Goal: Transaction & Acquisition: Purchase product/service

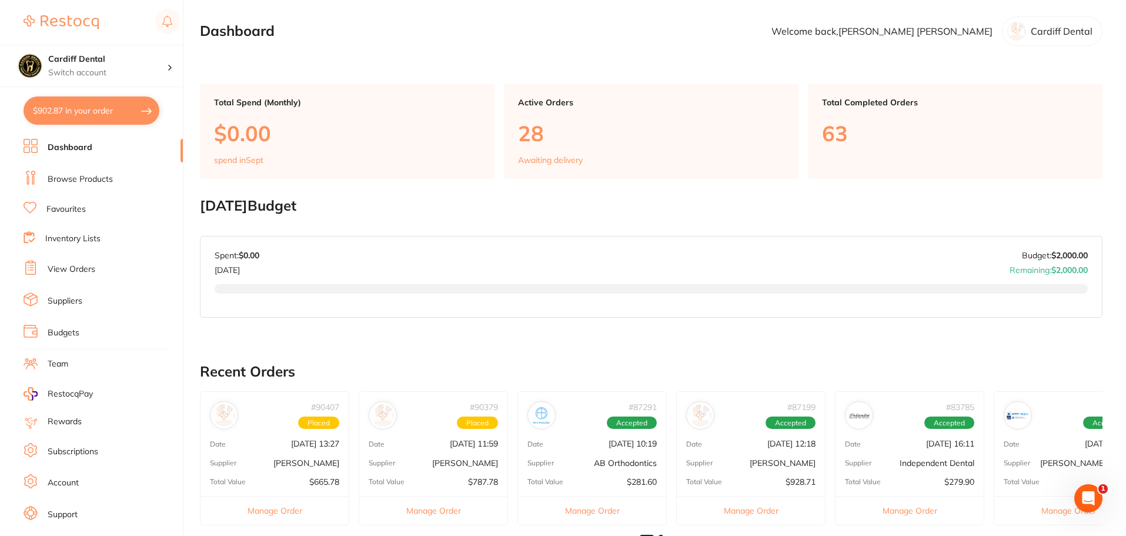
click at [129, 109] on button "$902.87 in your order" at bounding box center [92, 110] width 136 height 28
checkbox input "true"
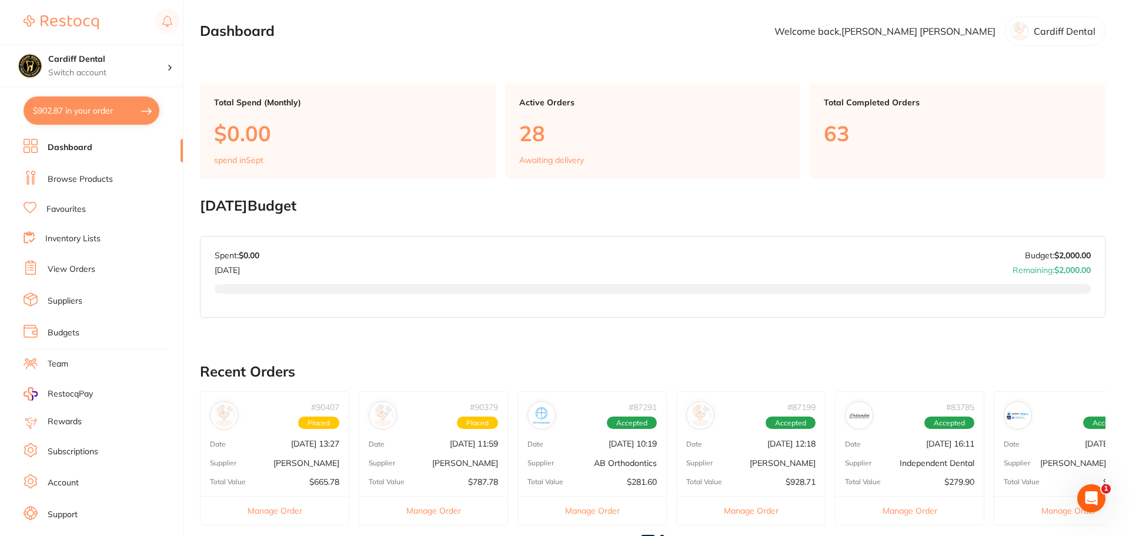
checkbox input "true"
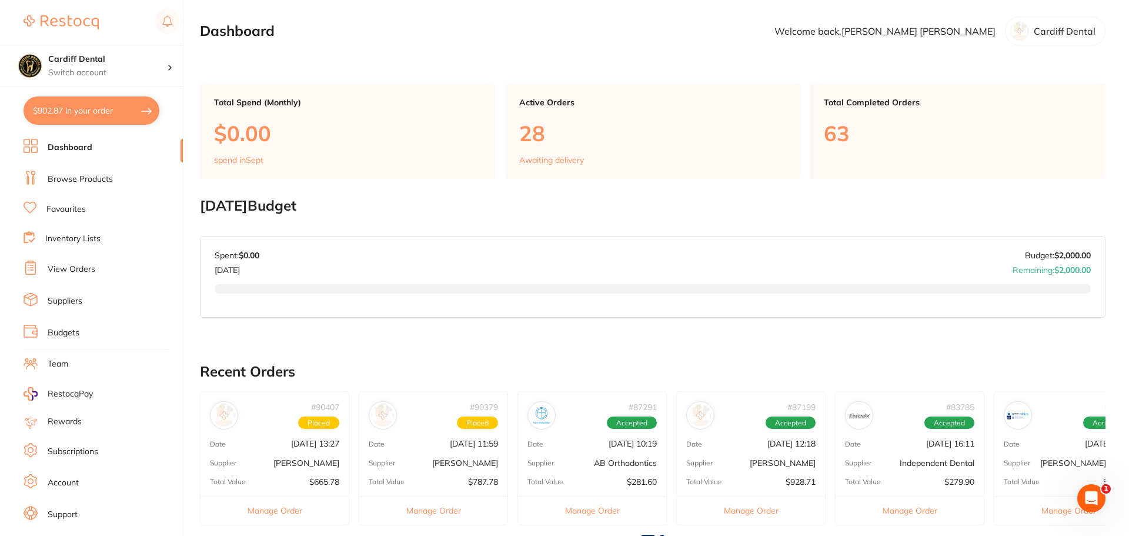
checkbox input "true"
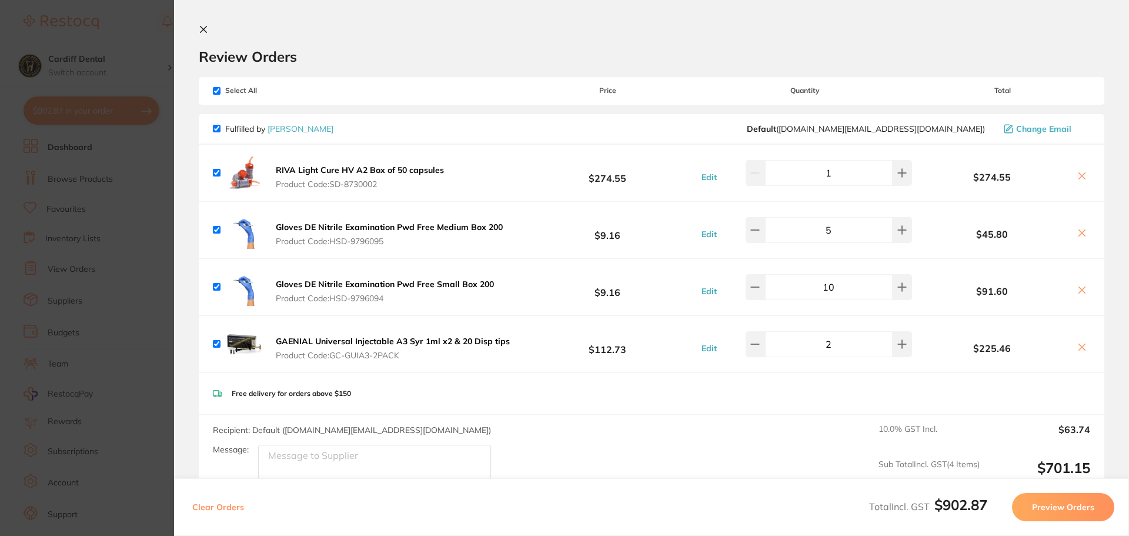
click at [1079, 175] on icon at bounding box center [1082, 176] width 6 height 6
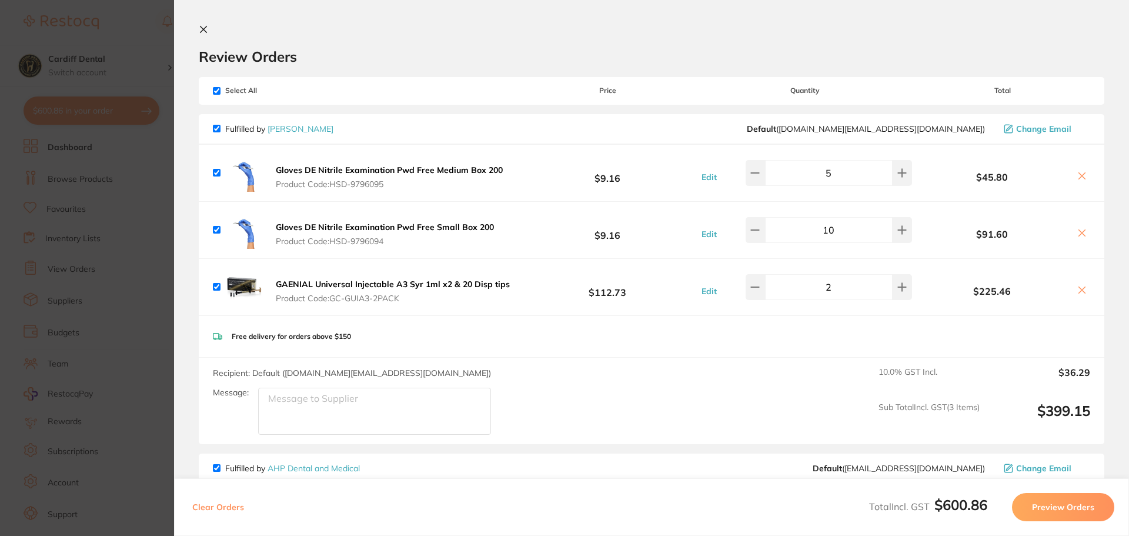
click at [1077, 290] on icon at bounding box center [1081, 289] width 9 height 9
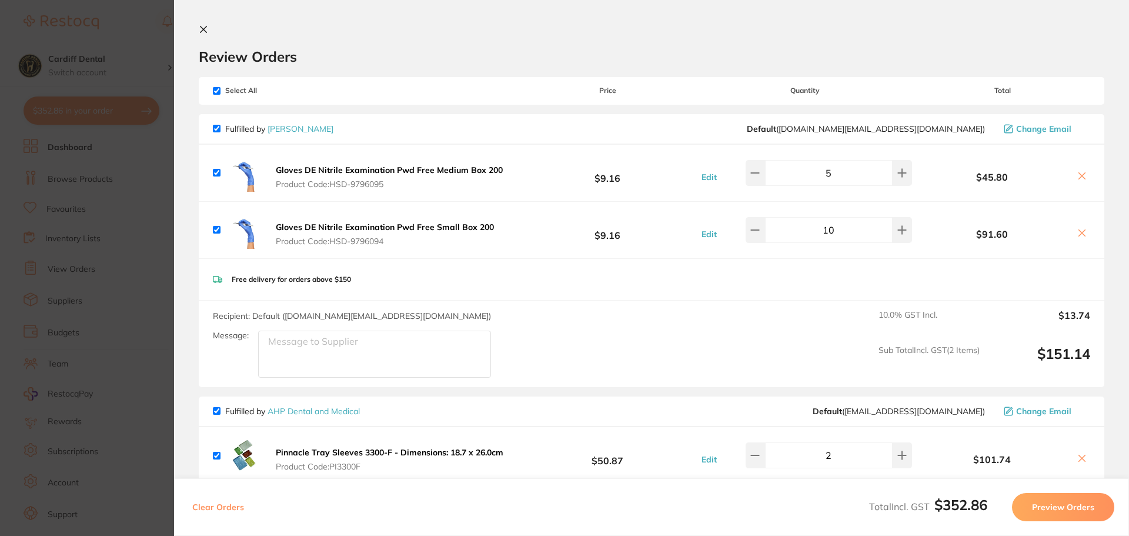
click at [1081, 232] on icon at bounding box center [1082, 233] width 6 height 6
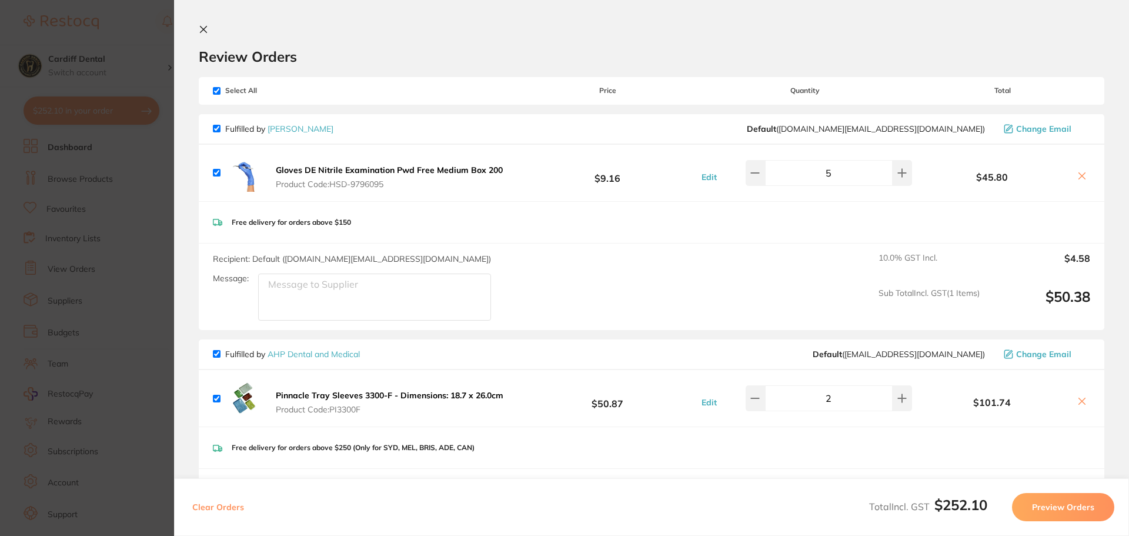
click at [1081, 175] on icon at bounding box center [1082, 176] width 6 height 6
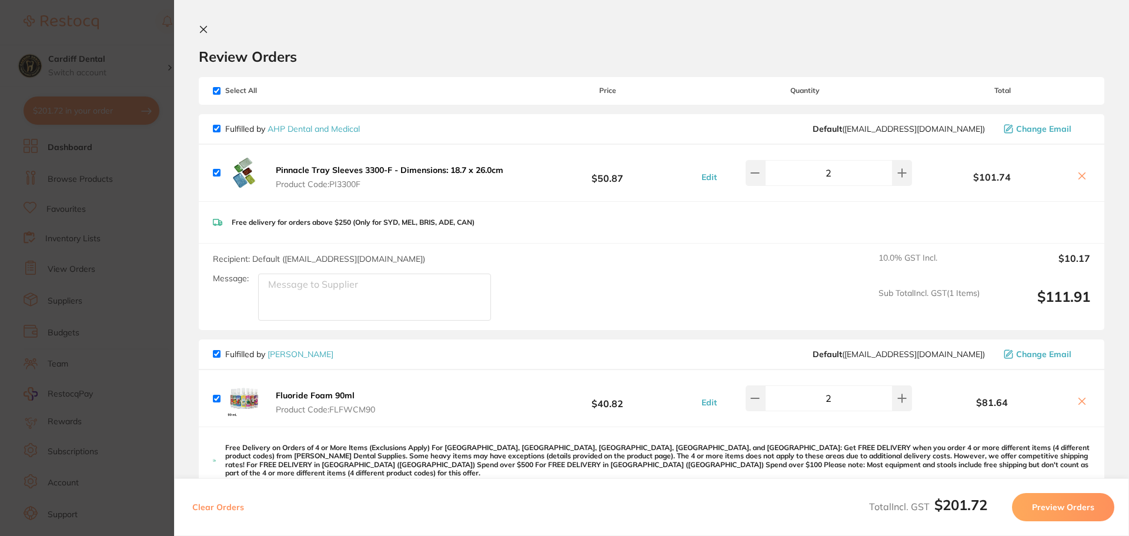
click at [1077, 397] on icon at bounding box center [1081, 400] width 9 height 9
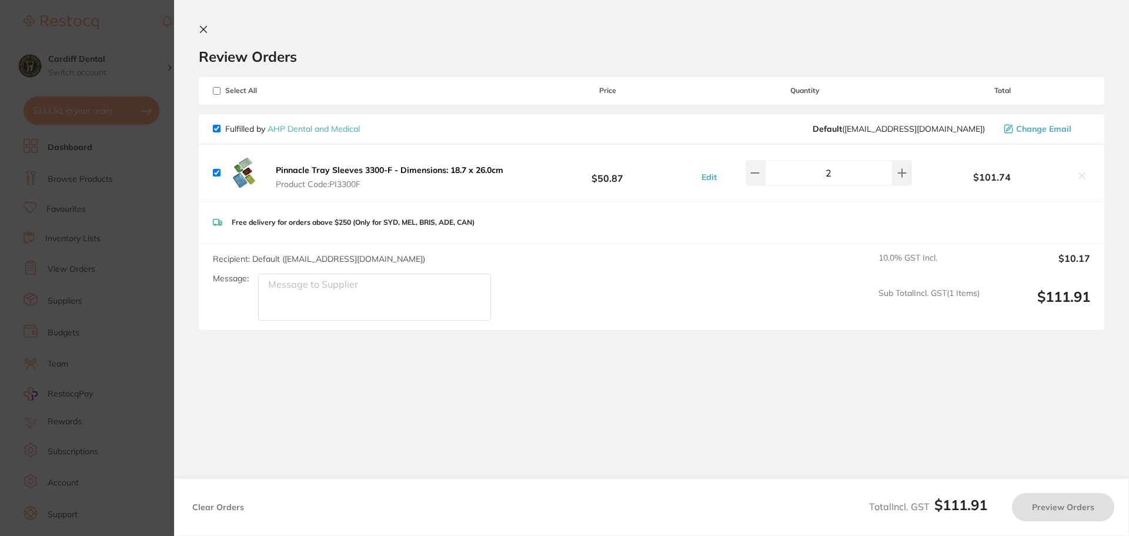
checkbox input "true"
click at [204, 26] on icon at bounding box center [203, 29] width 9 height 9
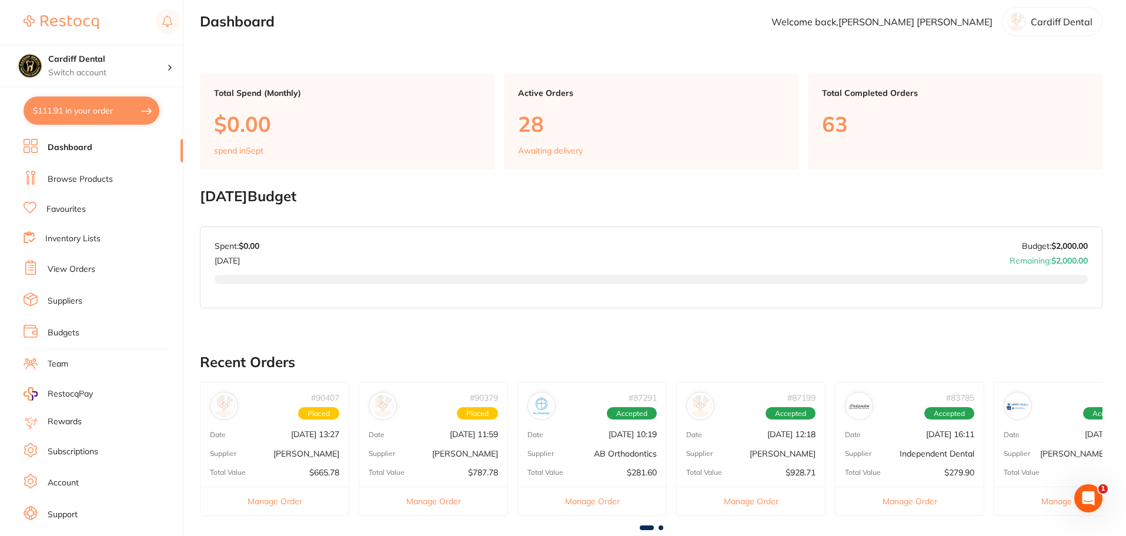
click at [84, 182] on link "Browse Products" at bounding box center [80, 179] width 65 height 12
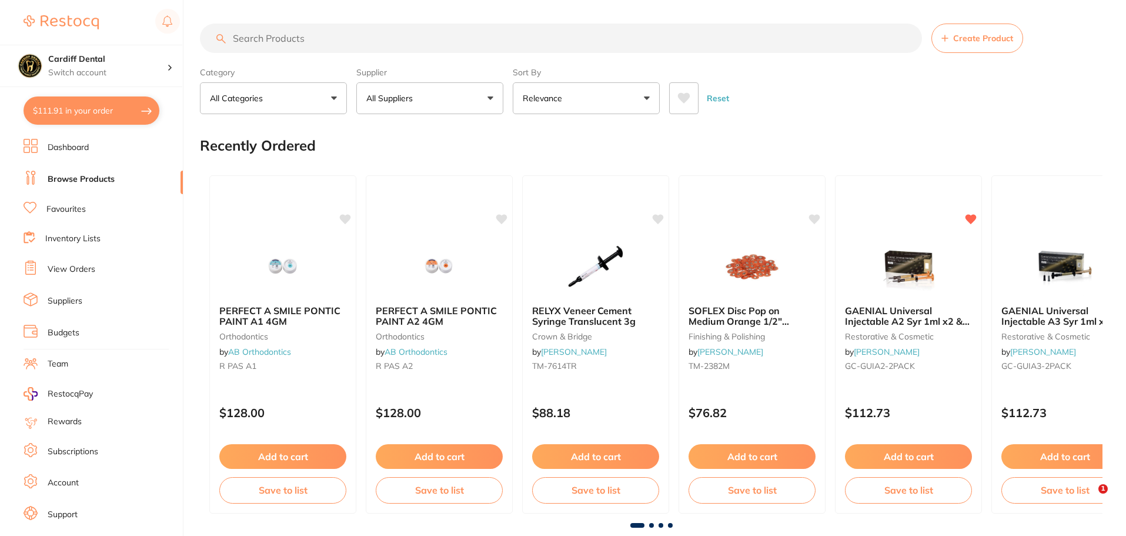
click at [491, 97] on button "All Suppliers" at bounding box center [429, 98] width 147 height 32
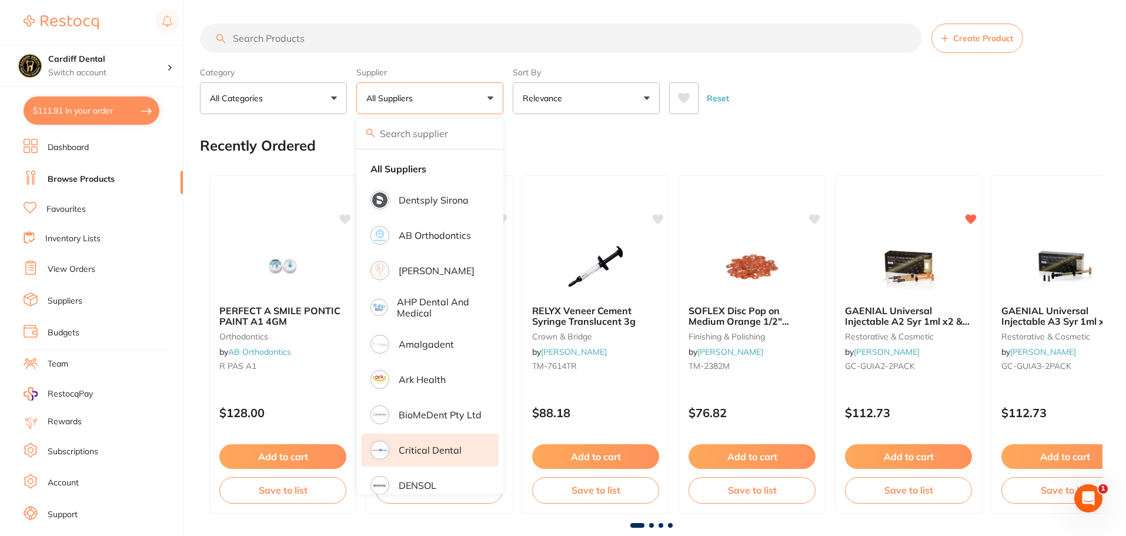
click at [432, 446] on p "Critical Dental" at bounding box center [430, 449] width 63 height 11
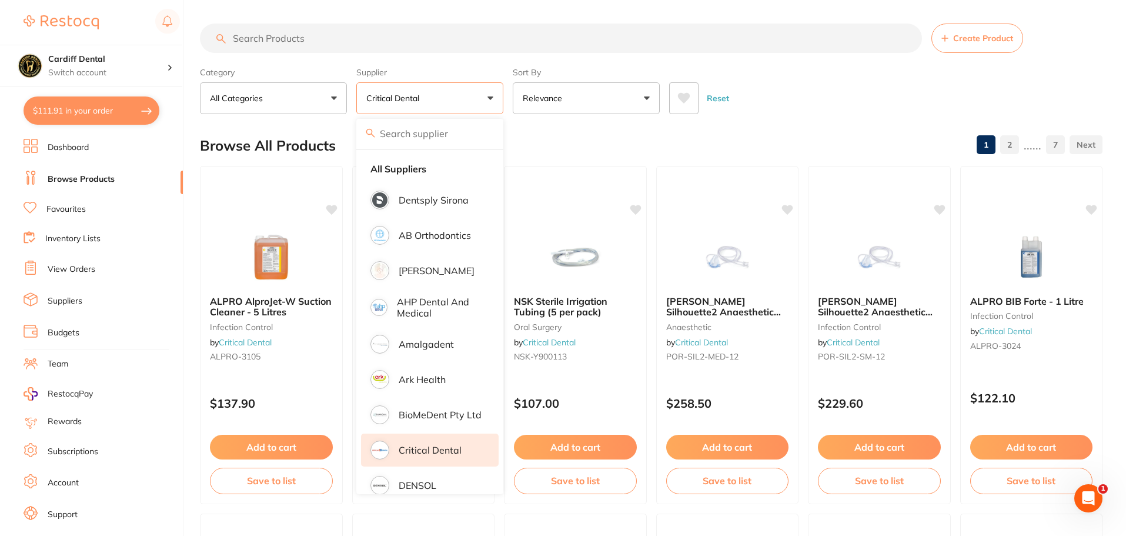
click at [255, 37] on input "search" at bounding box center [561, 38] width 722 height 29
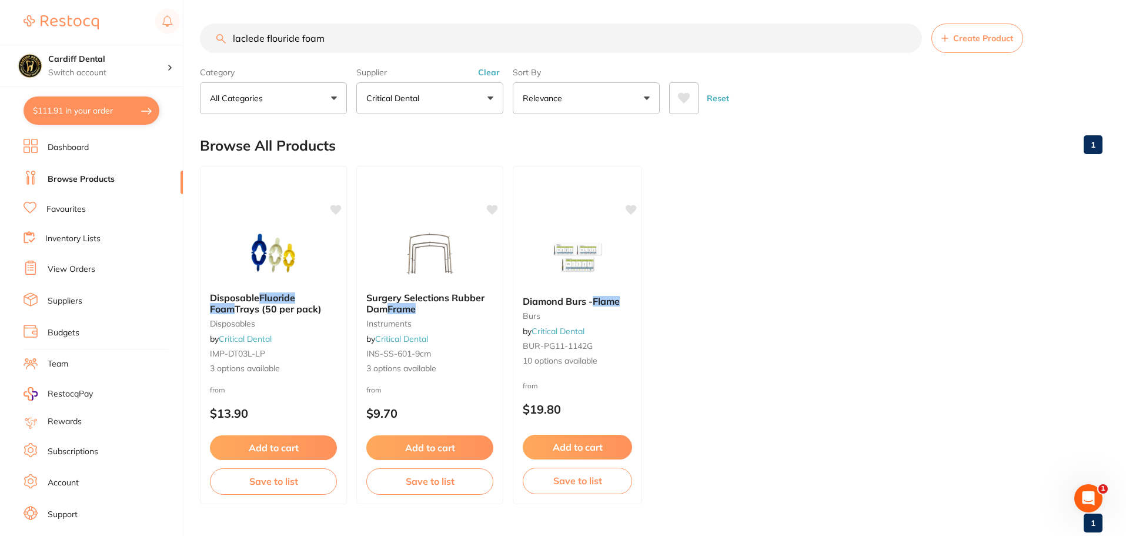
type input "laclede flouride foam"
click at [336, 101] on button "All Categories" at bounding box center [273, 98] width 147 height 32
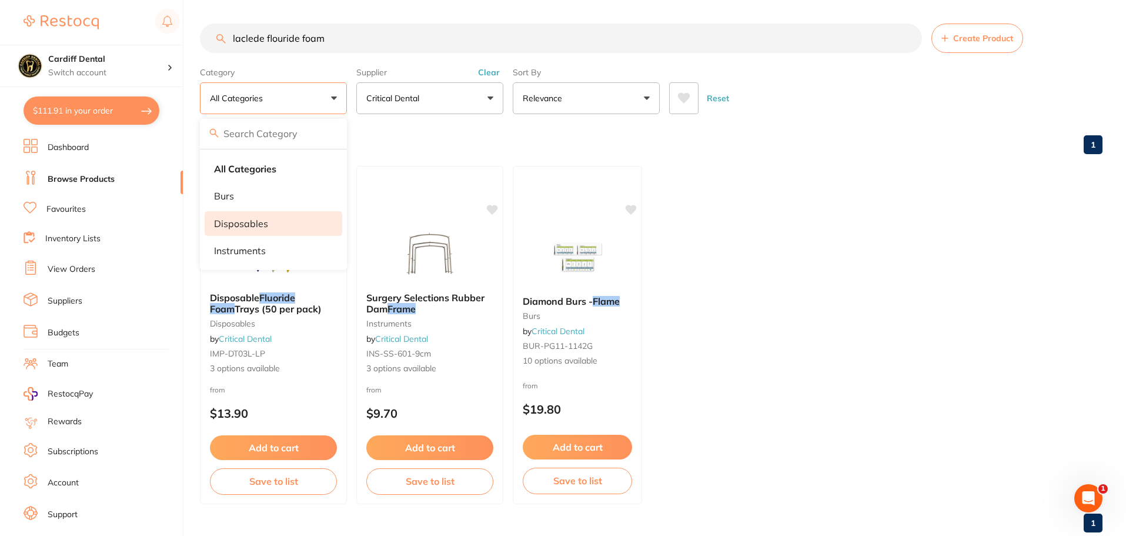
click at [287, 222] on li "disposables" at bounding box center [274, 223] width 138 height 25
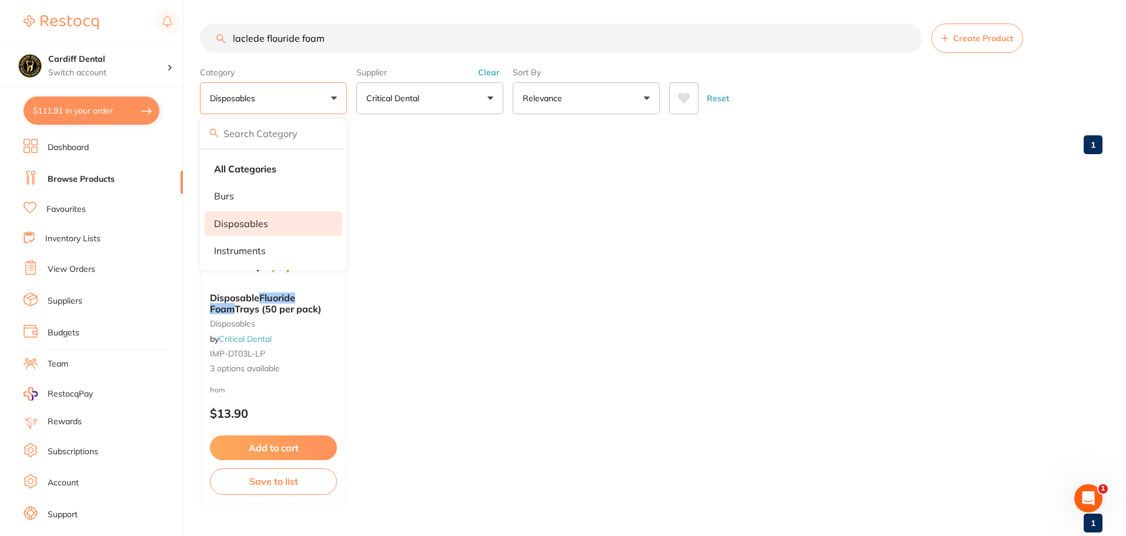
drag, startPoint x: 494, startPoint y: 95, endPoint x: 489, endPoint y: 98, distance: 6.1
click at [493, 95] on button "Critical Dental" at bounding box center [429, 98] width 147 height 32
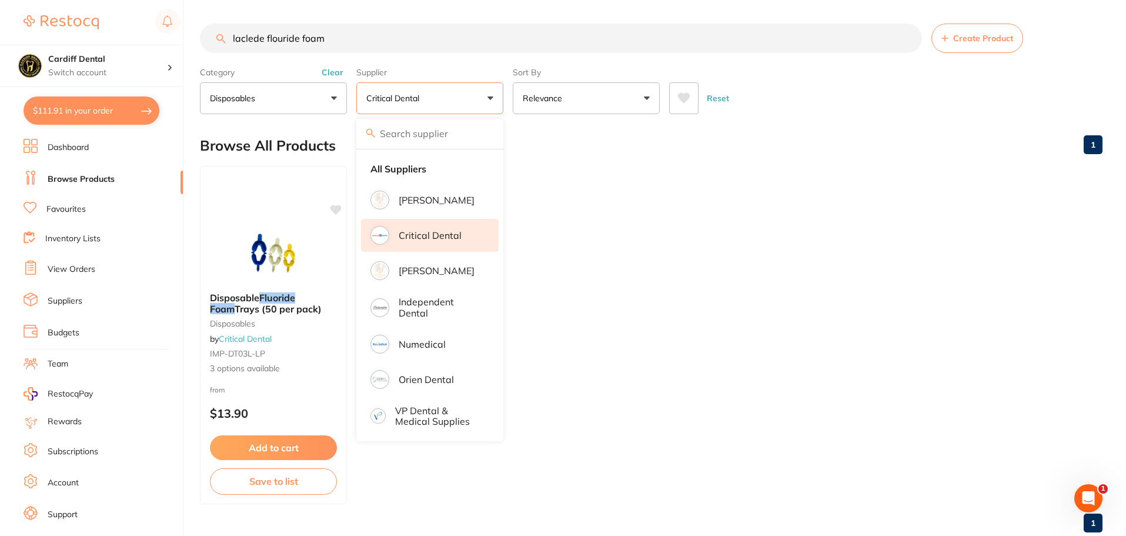
click at [586, 243] on ul "Disposable Fluoride Foam Trays (50 per pack) disposables by Critical Dental IMP…" at bounding box center [651, 335] width 902 height 338
